Goal: Information Seeking & Learning: Learn about a topic

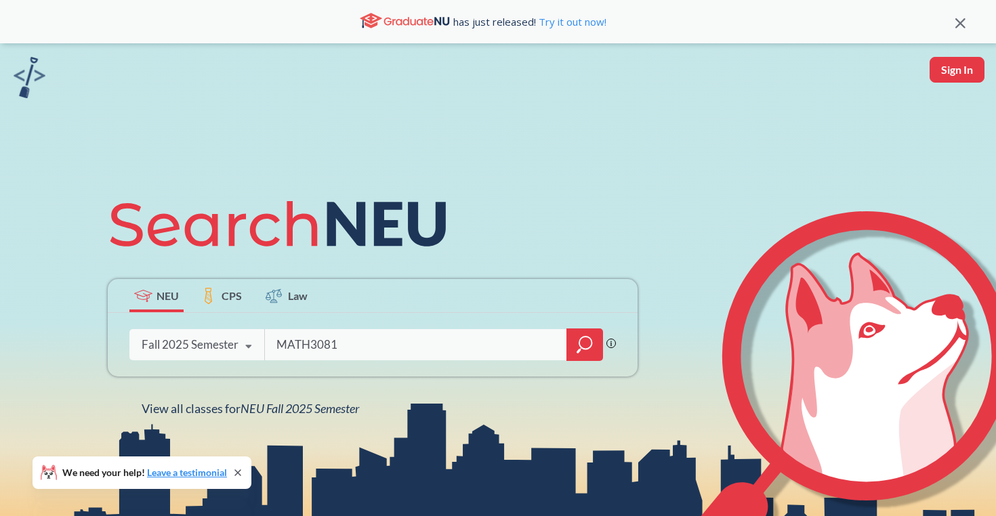
type input "MATH3081"
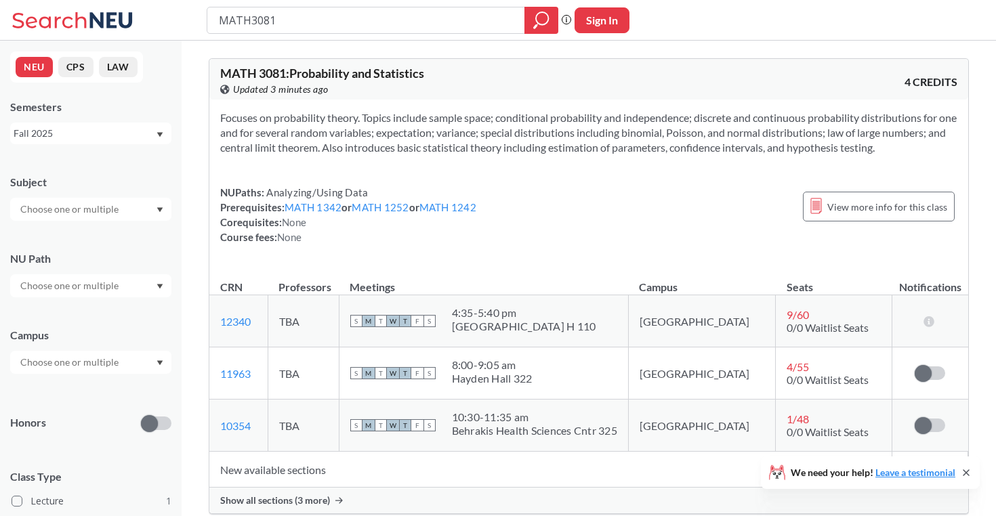
drag, startPoint x: 432, startPoint y: 72, endPoint x: 291, endPoint y: 72, distance: 140.3
click at [291, 72] on div "MATH 3081 : Probability and Statistics View this course on Banner. Updated 3 mi…" at bounding box center [404, 82] width 369 height 30
copy span "Probability and Statistics"
click at [477, 20] on input "MATH3081" at bounding box center [367, 20] width 298 height 23
type input "MATH4581"
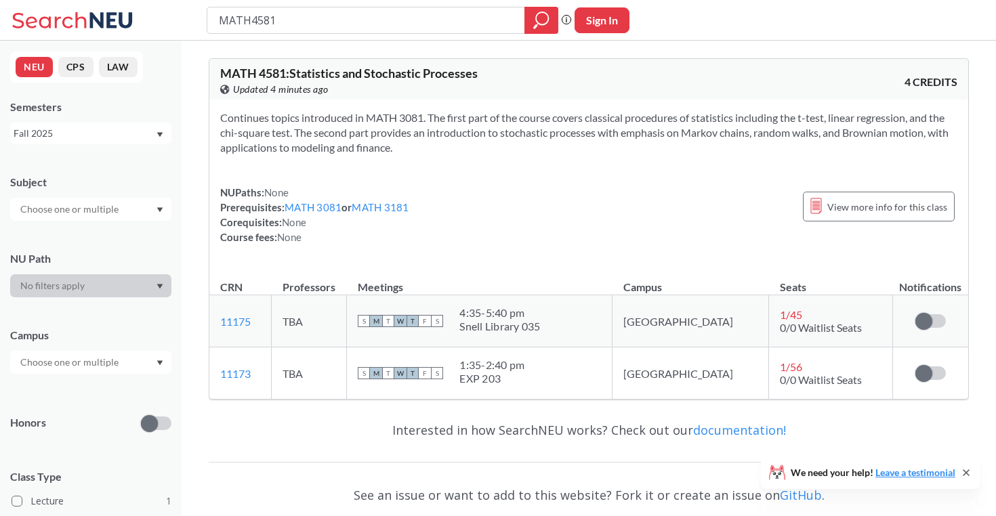
drag, startPoint x: 491, startPoint y: 74, endPoint x: 294, endPoint y: 73, distance: 197.2
click at [294, 73] on div "MATH 4581 : Statistics and Stochastic Processes View this course on Banner. Upd…" at bounding box center [404, 82] width 369 height 30
copy span "Statistics and Stochastic Processes"
